Goal: Communication & Community: Answer question/provide support

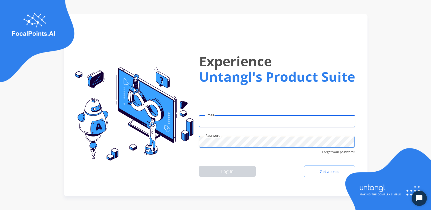
type input "**********"
click at [195, 155] on div "**********" at bounding box center [265, 114] width 189 height 130
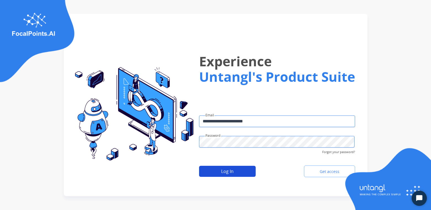
click at [235, 173] on button "Log In" at bounding box center [227, 171] width 57 height 11
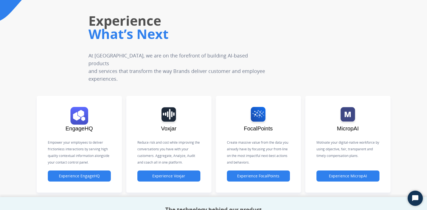
scroll to position [76, 0]
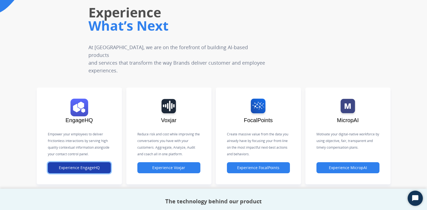
click at [84, 162] on button "Experience EngageHQ" at bounding box center [79, 167] width 63 height 11
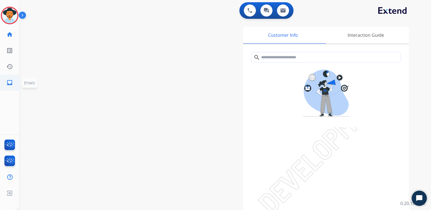
click at [9, 82] on mat-icon "inbox" at bounding box center [9, 82] width 7 height 7
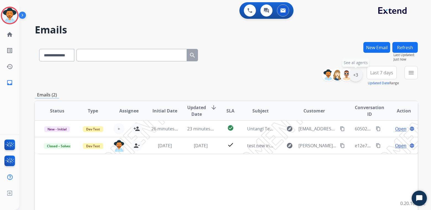
click at [355, 78] on div "+3" at bounding box center [355, 74] width 13 height 13
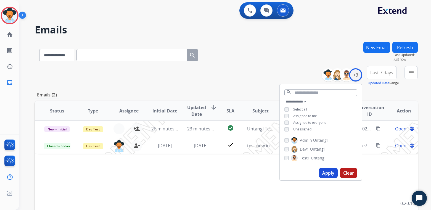
click at [300, 108] on span "Select all" at bounding box center [300, 109] width 14 height 5
click at [332, 173] on button "Apply" at bounding box center [328, 173] width 19 height 10
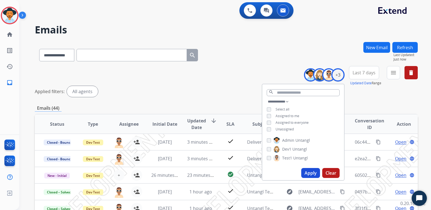
click at [218, 75] on div "**********" at bounding box center [226, 82] width 383 height 33
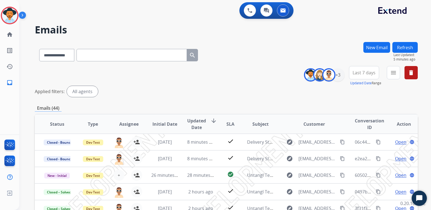
click at [282, 34] on h2 "Emails" at bounding box center [226, 29] width 383 height 11
click at [114, 22] on div "**********" at bounding box center [218, 125] width 398 height 210
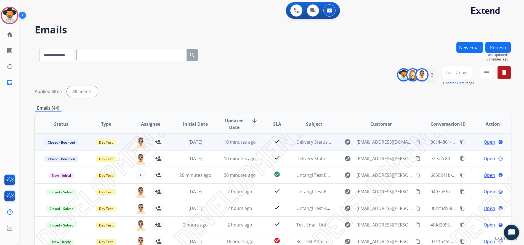
click at [431, 142] on span "Open" at bounding box center [489, 142] width 11 height 7
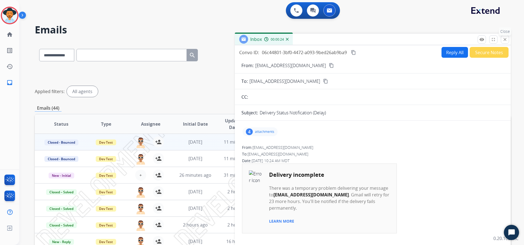
click at [431, 41] on mat-icon "close" at bounding box center [505, 39] width 5 height 5
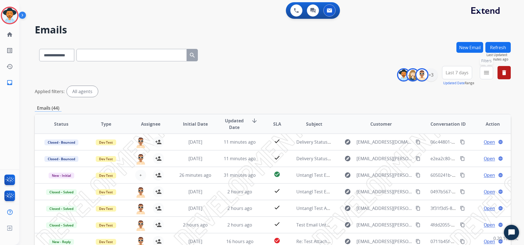
click at [431, 71] on mat-icon "menu" at bounding box center [486, 72] width 7 height 7
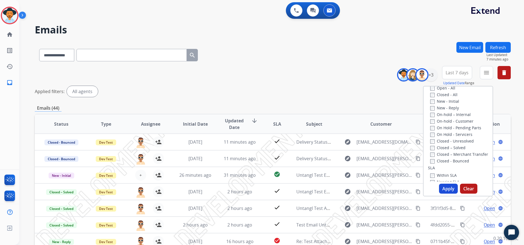
scroll to position [80, 0]
click at [308, 89] on div "Applied filters: All agents" at bounding box center [273, 91] width 476 height 11
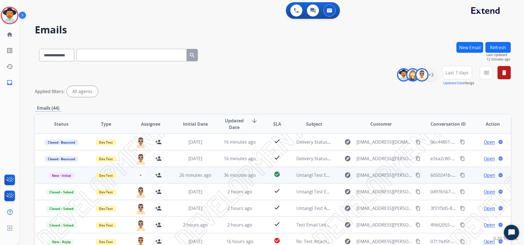
click at [431, 176] on span "Open" at bounding box center [489, 175] width 11 height 7
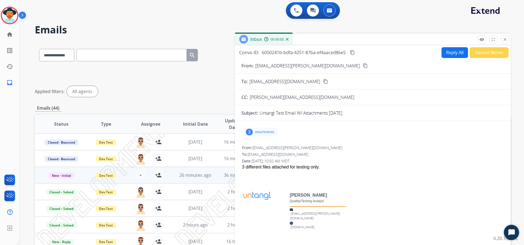
click at [278, 66] on p "[EMAIL_ADDRESS][PERSON_NAME][DOMAIN_NAME]" at bounding box center [307, 65] width 105 height 7
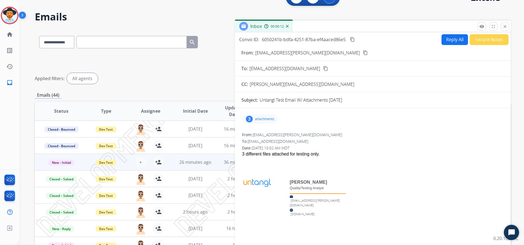
scroll to position [11, 0]
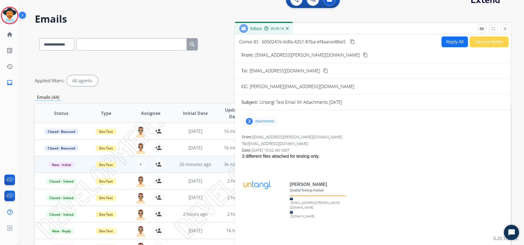
click at [431, 43] on button "Reply All" at bounding box center [455, 41] width 27 height 11
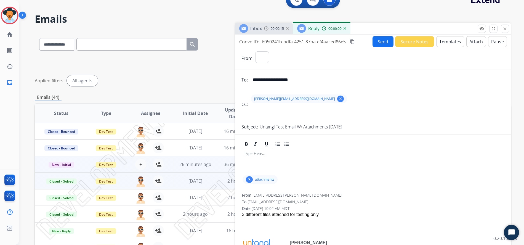
select select "**********"
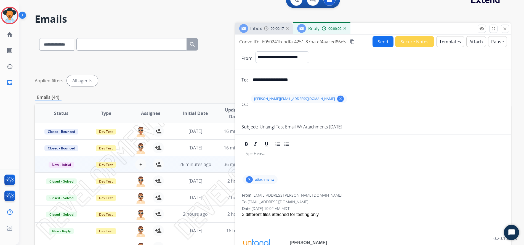
click at [431, 43] on button "Templates" at bounding box center [451, 41] width 28 height 11
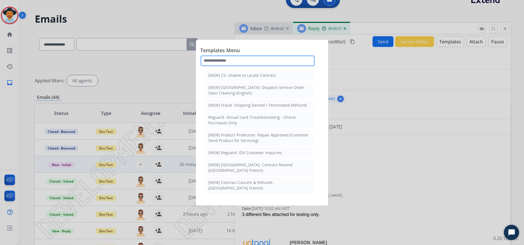
click at [231, 60] on input "text" at bounding box center [257, 60] width 115 height 11
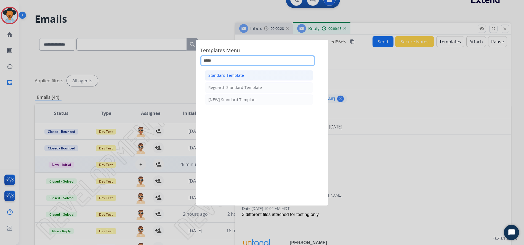
type input "*****"
click at [233, 75] on div "Standard Template" at bounding box center [226, 76] width 36 height 6
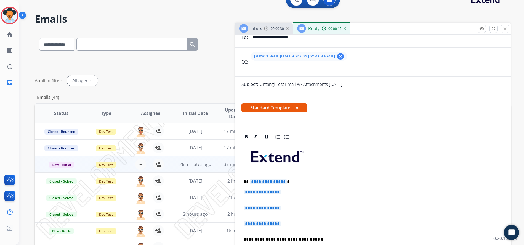
scroll to position [78, 0]
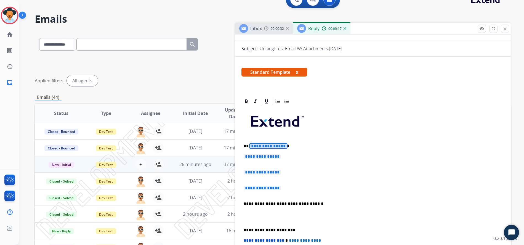
click at [269, 144] on span "**********" at bounding box center [268, 146] width 37 height 5
click at [269, 156] on span "**********" at bounding box center [262, 156] width 37 height 5
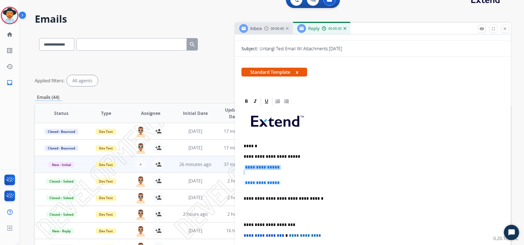
drag, startPoint x: 288, startPoint y: 181, endPoint x: 237, endPoint y: 167, distance: 53.3
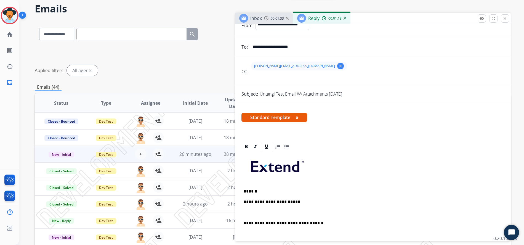
scroll to position [0, 0]
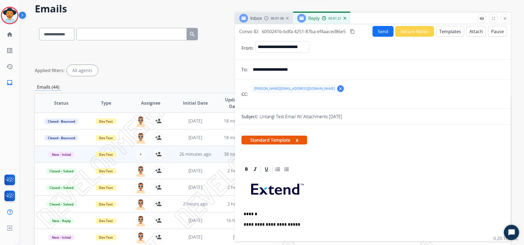
click at [382, 31] on button "Send" at bounding box center [383, 31] width 21 height 11
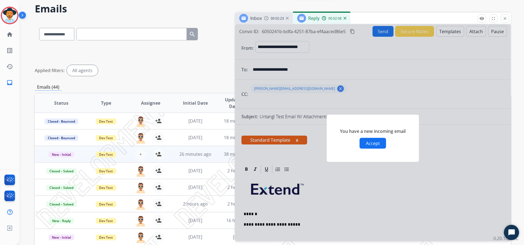
click at [376, 143] on button "Accept" at bounding box center [373, 143] width 27 height 11
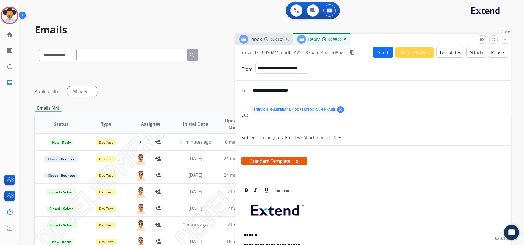
click at [431, 40] on mat-icon "close" at bounding box center [505, 39] width 5 height 5
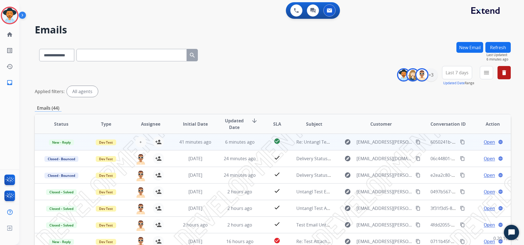
click at [431, 142] on span "Open" at bounding box center [489, 142] width 11 height 7
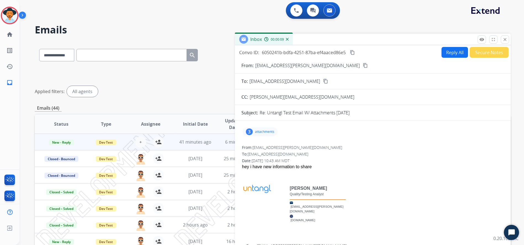
click at [431, 51] on button "Reply All" at bounding box center [455, 52] width 27 height 11
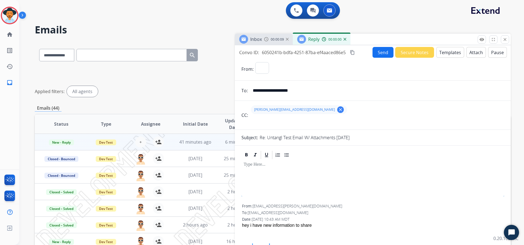
select select "**********"
click at [250, 165] on p at bounding box center [373, 164] width 258 height 5
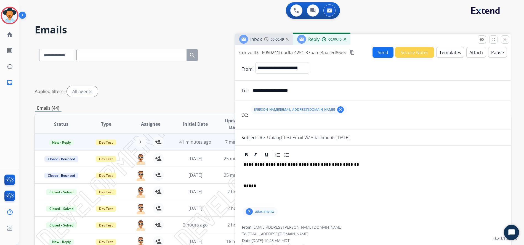
click at [380, 53] on button "Send" at bounding box center [383, 52] width 21 height 11
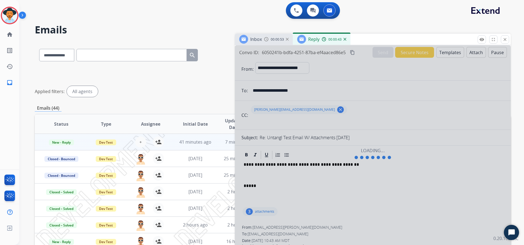
click at [379, 44] on div "Inbox 00:00:53 Reply 00:00:43" at bounding box center [373, 40] width 276 height 12
click at [383, 52] on div at bounding box center [373, 153] width 276 height 217
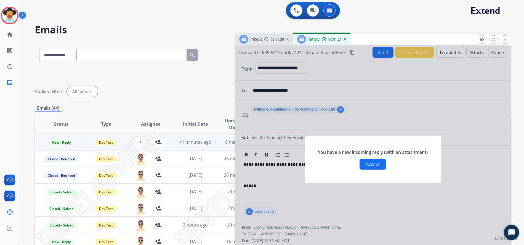
click at [373, 165] on button "Accept" at bounding box center [373, 164] width 27 height 11
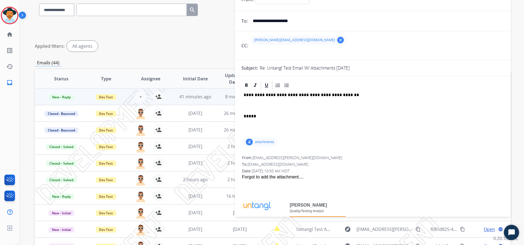
scroll to position [22, 0]
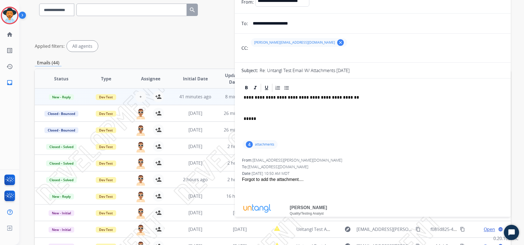
click at [268, 144] on p "attachments" at bounding box center [264, 144] width 19 height 4
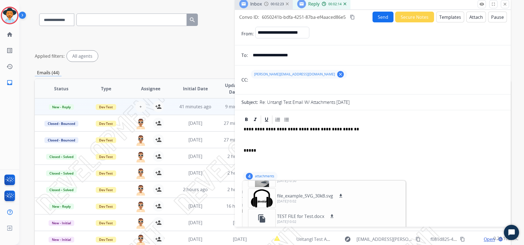
scroll to position [30, 0]
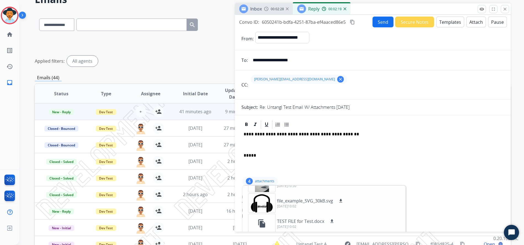
click at [379, 23] on button "Send" at bounding box center [383, 22] width 21 height 11
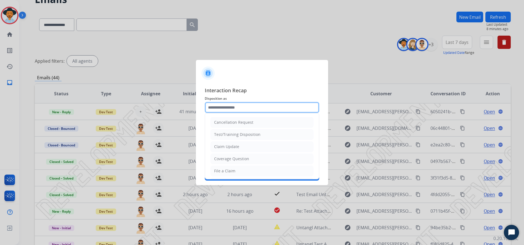
click at [233, 105] on input "text" at bounding box center [262, 107] width 115 height 11
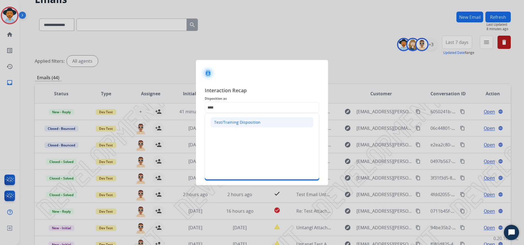
click at [244, 123] on div "Test/Training Disposition" at bounding box center [237, 123] width 46 height 6
type input "**********"
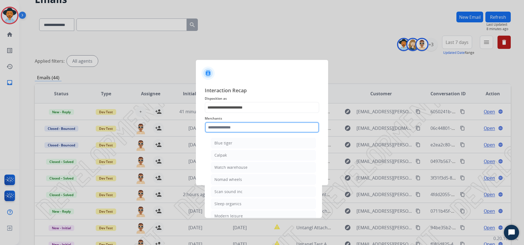
click at [230, 130] on input "text" at bounding box center [262, 127] width 115 height 11
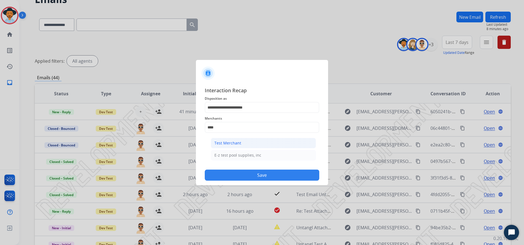
click at [237, 144] on div "Test Merchant" at bounding box center [228, 143] width 27 height 6
type input "**********"
click at [231, 150] on input "text" at bounding box center [262, 149] width 115 height 11
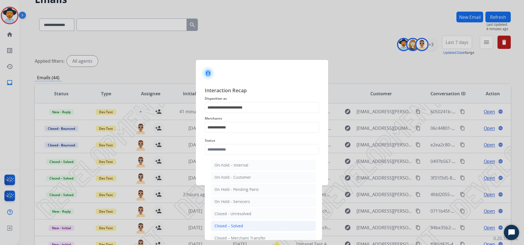
click at [238, 210] on div "Closed – Solved" at bounding box center [229, 226] width 29 height 6
type input "**********"
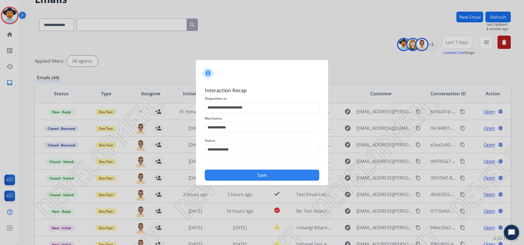
click at [260, 173] on button "Save" at bounding box center [262, 175] width 115 height 11
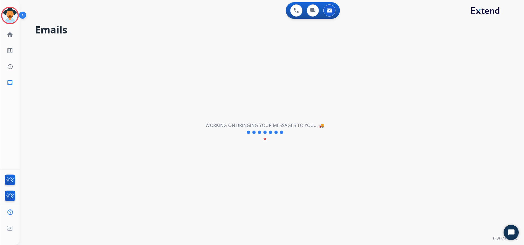
scroll to position [0, 0]
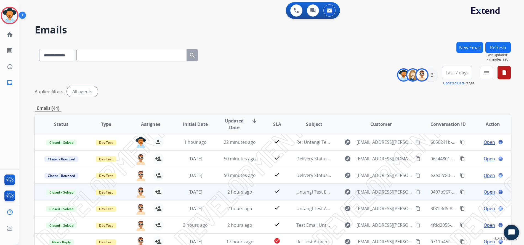
click at [431, 192] on span "Open" at bounding box center [489, 191] width 11 height 7
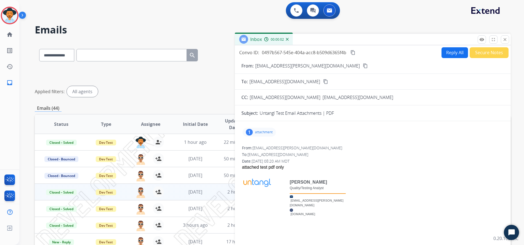
click at [262, 134] on div "1 attachment" at bounding box center [259, 132] width 33 height 9
click at [431, 40] on mat-icon "close" at bounding box center [505, 39] width 5 height 5
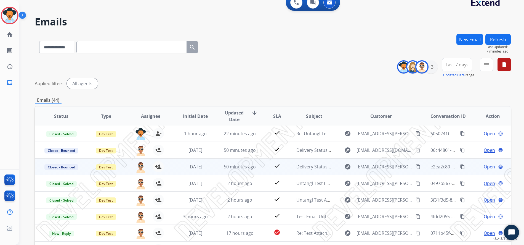
scroll to position [83, 0]
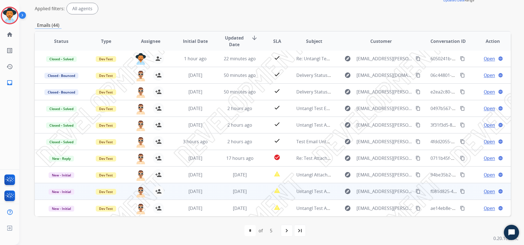
click at [431, 192] on span "Open" at bounding box center [489, 191] width 11 height 7
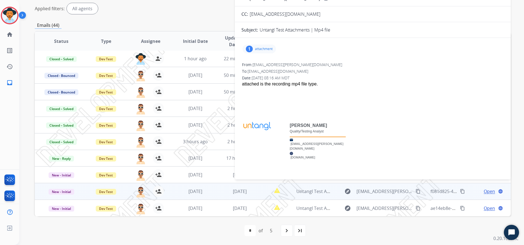
click at [265, 47] on p "attachment" at bounding box center [264, 49] width 18 height 4
click at [324, 101] on div at bounding box center [373, 104] width 262 height 7
click at [259, 49] on p "attachment" at bounding box center [264, 49] width 18 height 4
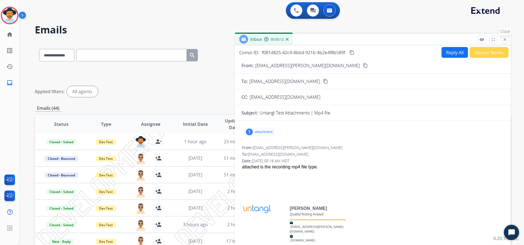
click at [431, 41] on mat-icon "close" at bounding box center [505, 39] width 5 height 5
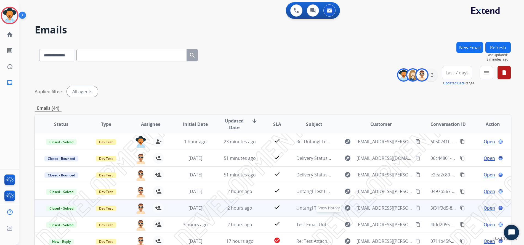
scroll to position [83, 0]
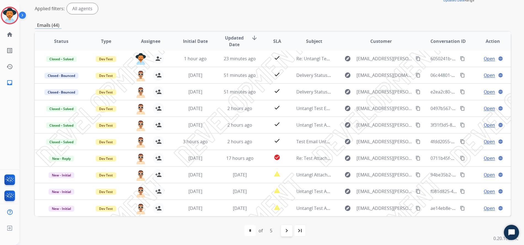
click at [285, 210] on mat-icon "navigate_next" at bounding box center [287, 230] width 7 height 7
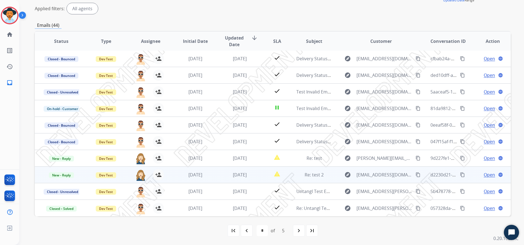
click at [431, 174] on span "Open" at bounding box center [489, 174] width 11 height 7
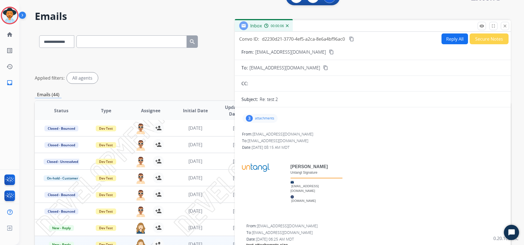
scroll to position [0, 0]
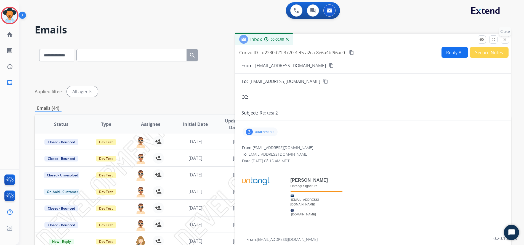
click at [431, 40] on mat-icon "close" at bounding box center [505, 39] width 5 height 5
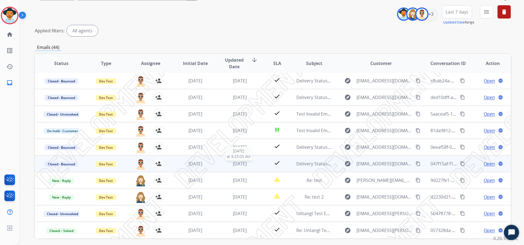
scroll to position [83, 0]
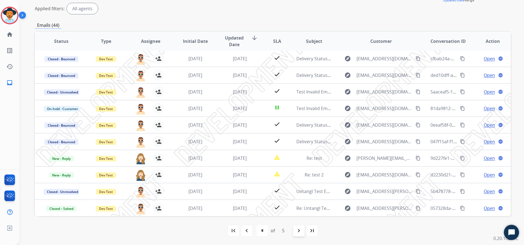
click at [300, 210] on mat-icon "navigate_next" at bounding box center [299, 230] width 7 height 7
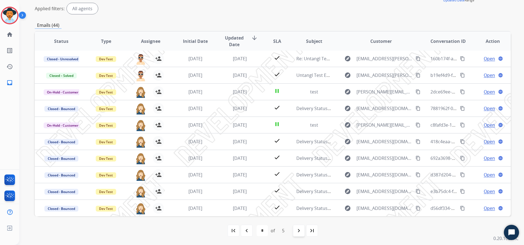
click at [300, 210] on mat-icon "navigate_next" at bounding box center [299, 230] width 7 height 7
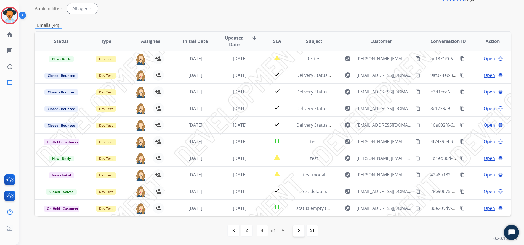
click at [300, 210] on mat-icon "navigate_next" at bounding box center [299, 230] width 7 height 7
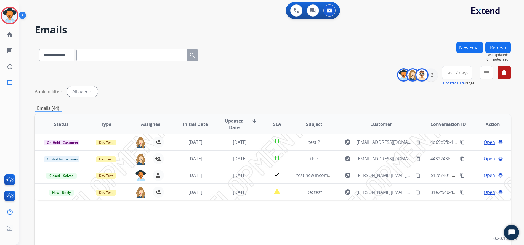
scroll to position [0, 0]
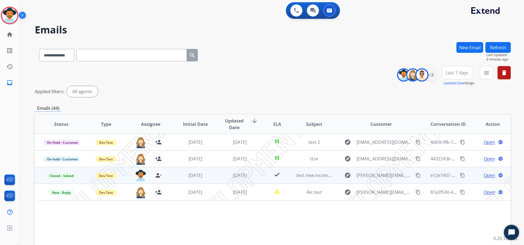
click at [431, 176] on span "Open" at bounding box center [489, 175] width 11 height 7
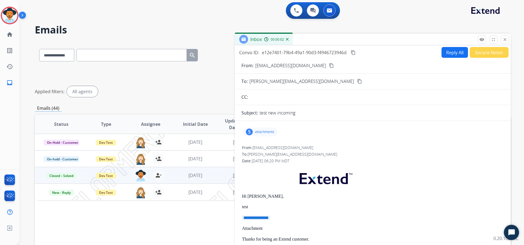
click at [267, 130] on p "attachments" at bounding box center [264, 132] width 19 height 4
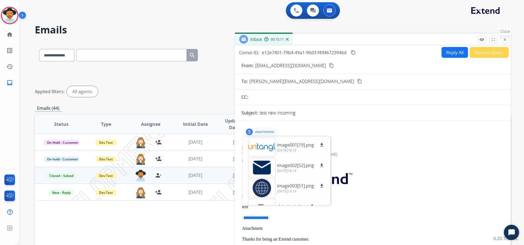
click at [431, 40] on mat-icon "close" at bounding box center [505, 39] width 5 height 5
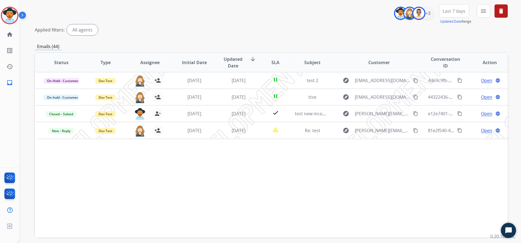
scroll to position [85, 0]
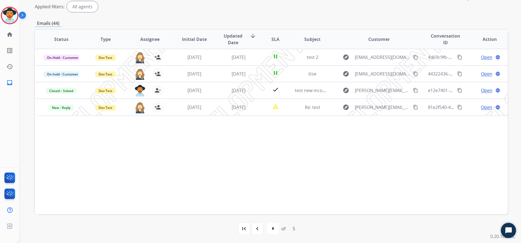
click at [274, 210] on select "* * * * *" at bounding box center [272, 228] width 11 height 11
select select "*"
click select "* * * * *" at bounding box center [272, 228] width 11 height 11
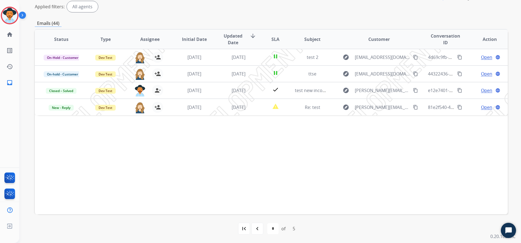
scroll to position [0, 0]
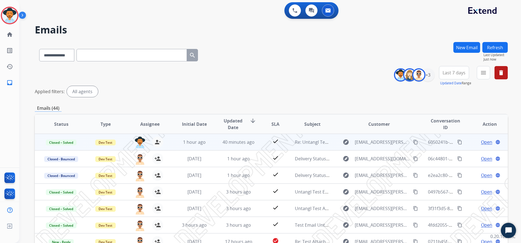
click at [431, 142] on span "Open" at bounding box center [486, 142] width 11 height 7
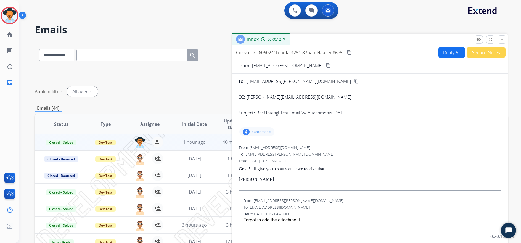
click at [259, 133] on p "attachments" at bounding box center [261, 132] width 19 height 4
